Goal: Transaction & Acquisition: Book appointment/travel/reservation

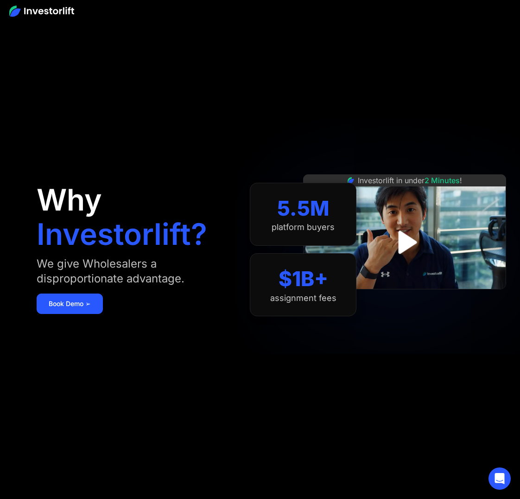
click at [290, 104] on section "5.5M platform buyers $1B+ assignment fees" at bounding box center [303, 249] width 107 height 443
click at [26, 14] on img at bounding box center [41, 11] width 65 height 11
click at [33, 12] on img at bounding box center [41, 11] width 65 height 11
click at [73, 307] on link "Book Demo ➢" at bounding box center [70, 304] width 66 height 20
